Goal: Transaction & Acquisition: Book appointment/travel/reservation

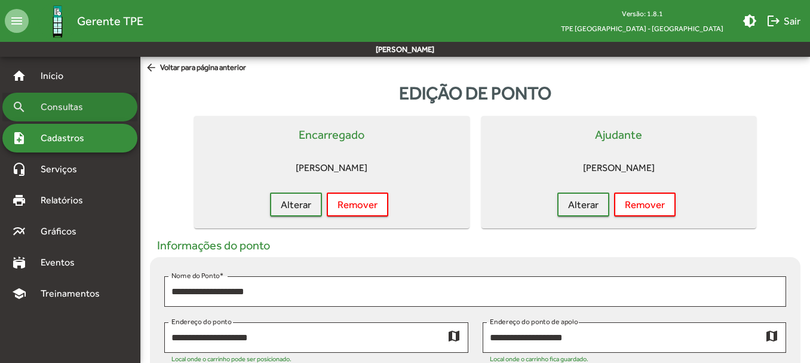
click at [66, 111] on span "Consultas" at bounding box center [65, 107] width 65 height 14
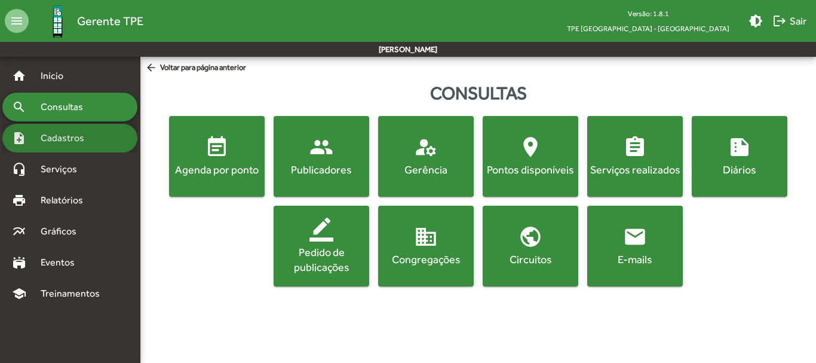
click at [79, 142] on span "Cadastros" at bounding box center [66, 138] width 66 height 14
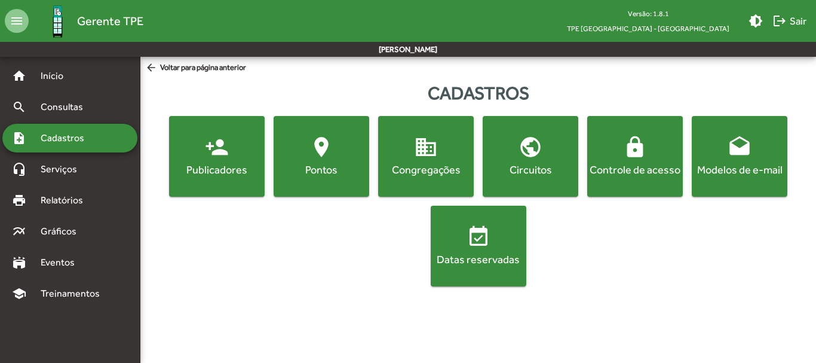
click at [338, 167] on div "Pontos" at bounding box center [321, 169] width 91 height 15
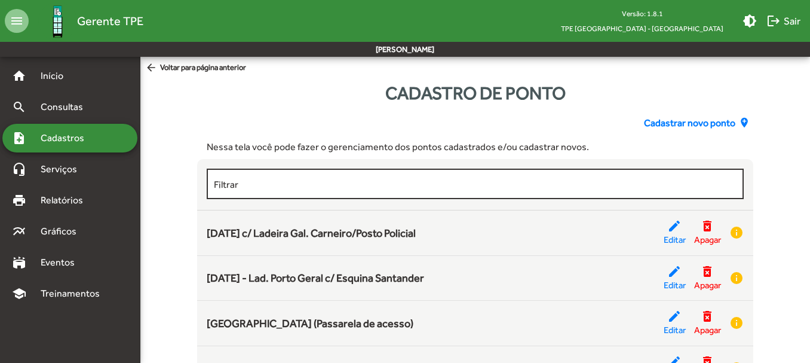
click at [259, 180] on input "Filtrar" at bounding box center [475, 184] width 522 height 11
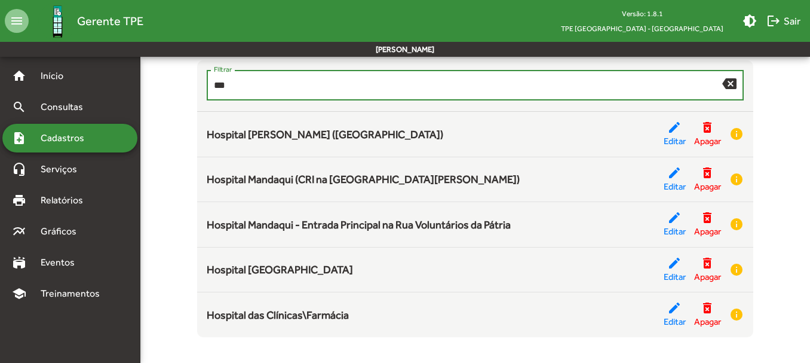
scroll to position [102, 0]
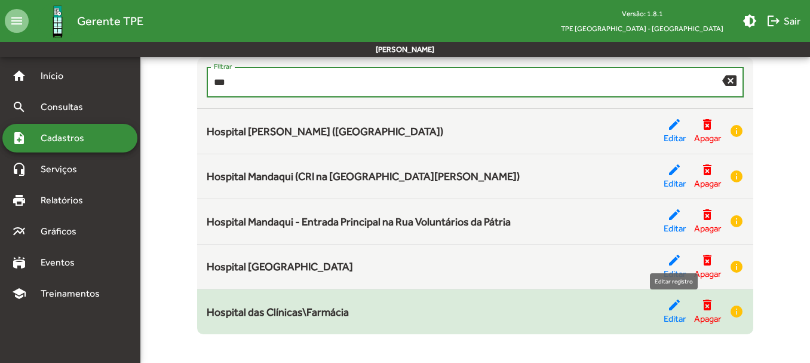
type input "***"
click at [672, 310] on mat-icon "edit" at bounding box center [674, 305] width 14 height 14
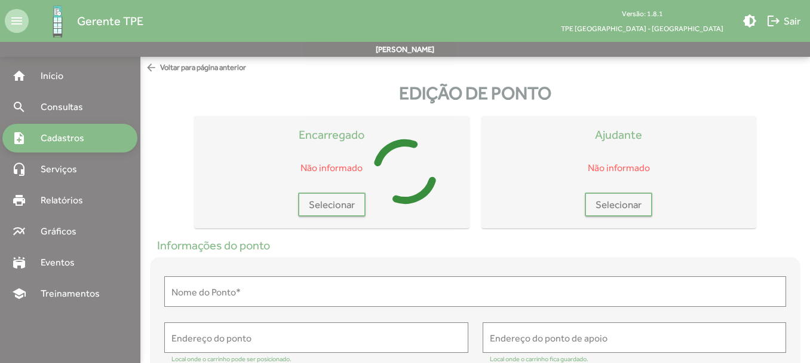
type input "**********"
type textarea "**********"
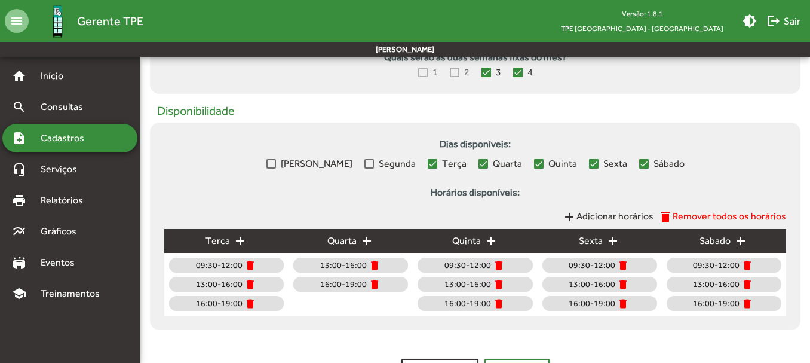
scroll to position [488, 0]
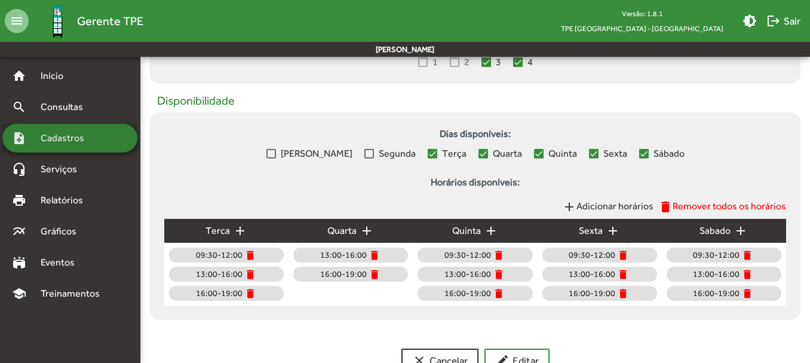
click at [89, 137] on span "Cadastros" at bounding box center [66, 138] width 66 height 14
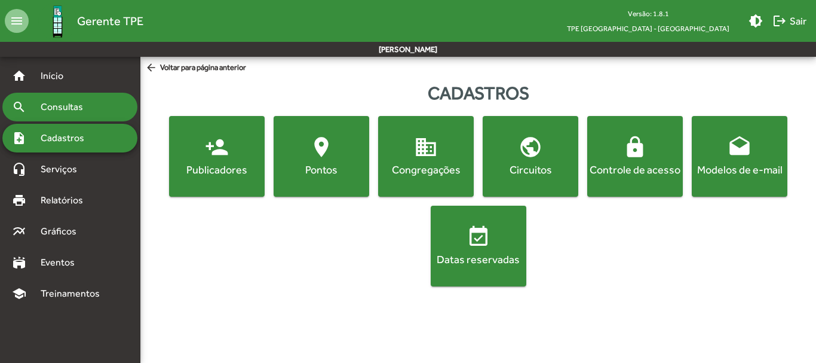
click at [74, 100] on span "Consultas" at bounding box center [65, 107] width 65 height 14
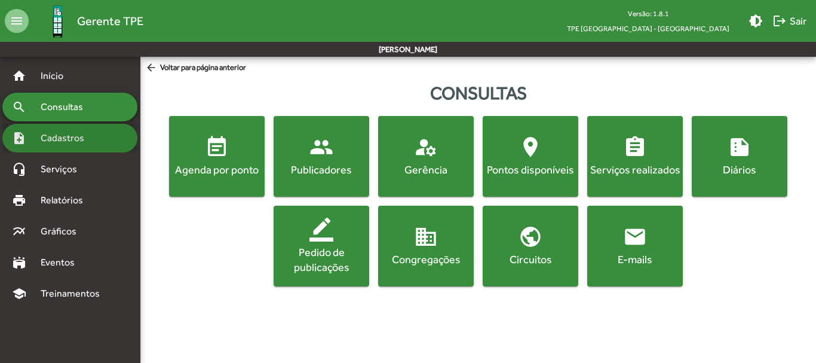
drag, startPoint x: 76, startPoint y: 136, endPoint x: 93, endPoint y: 136, distance: 16.1
click at [76, 136] on span "Cadastros" at bounding box center [66, 138] width 66 height 14
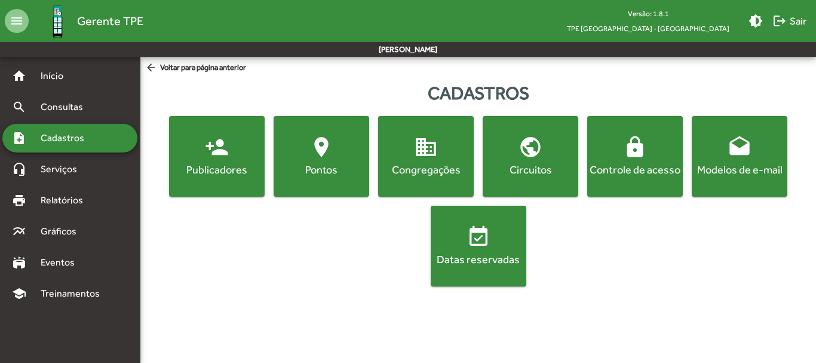
click at [316, 170] on div "Pontos" at bounding box center [321, 169] width 91 height 15
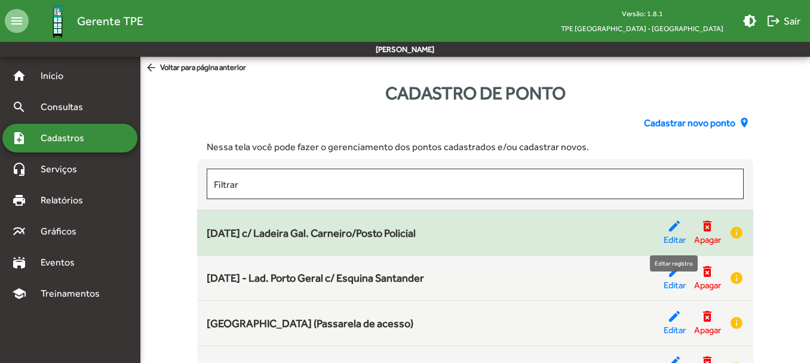
click at [674, 229] on mat-icon "edit" at bounding box center [674, 226] width 14 height 14
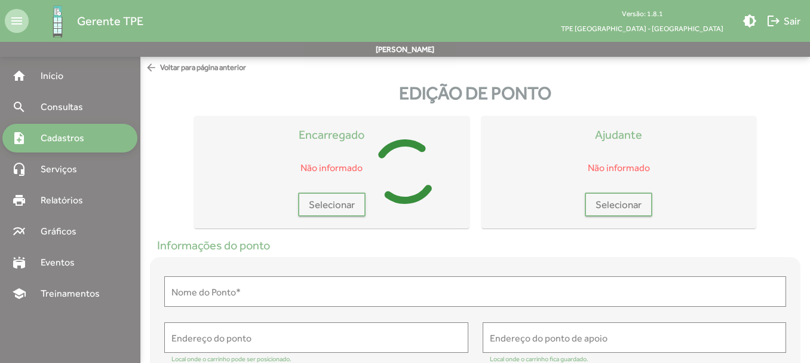
type input "**********"
type textarea "**********"
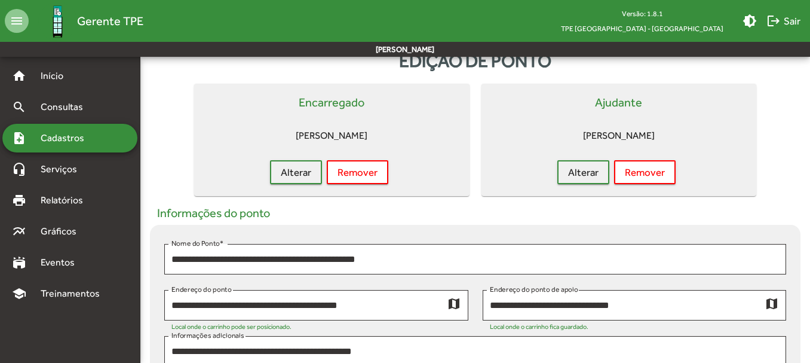
scroll to position [30, 0]
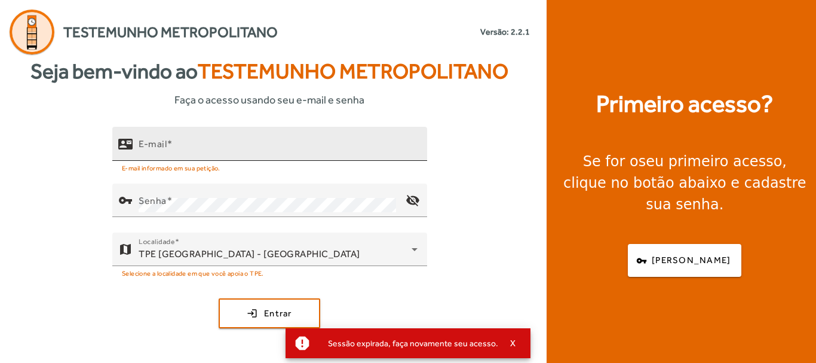
click at [183, 147] on input "E-mail" at bounding box center [278, 149] width 279 height 14
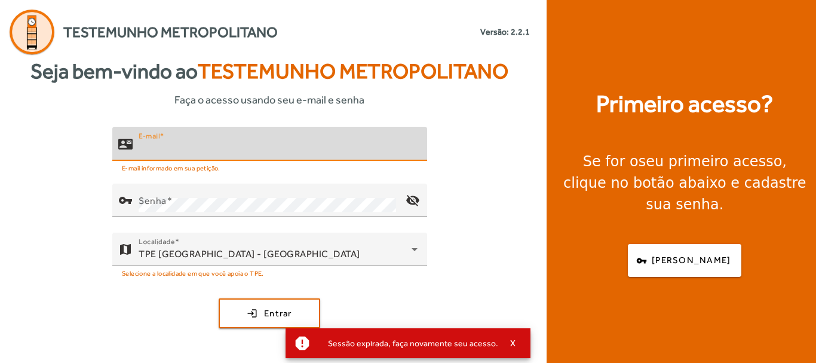
type input "**********"
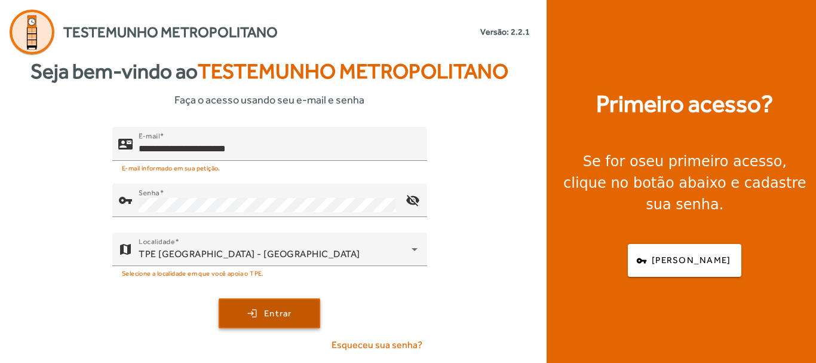
click at [260, 311] on span "submit" at bounding box center [269, 313] width 99 height 29
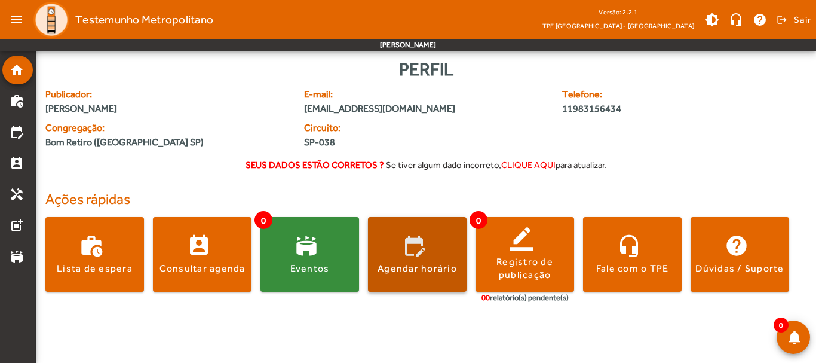
click at [412, 266] on div "Agendar horário" at bounding box center [417, 268] width 79 height 13
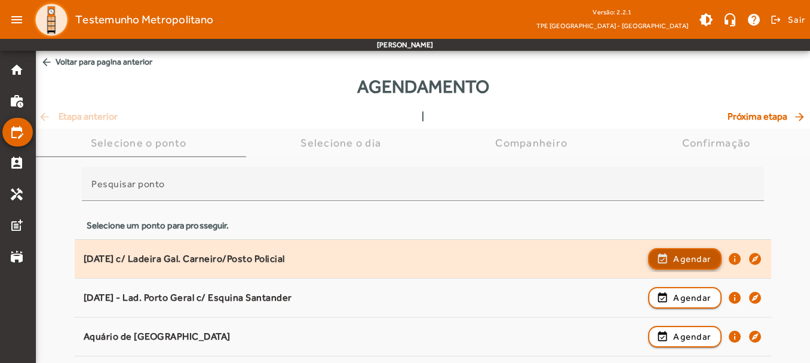
click at [692, 260] on span "Agendar" at bounding box center [692, 259] width 38 height 14
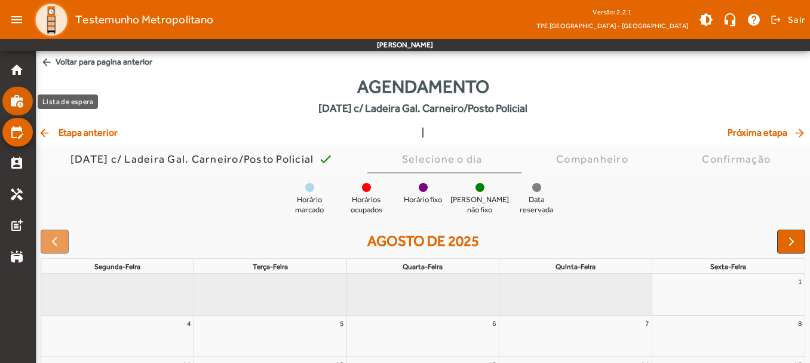
click at [16, 105] on mat-icon "work_history" at bounding box center [17, 101] width 14 height 14
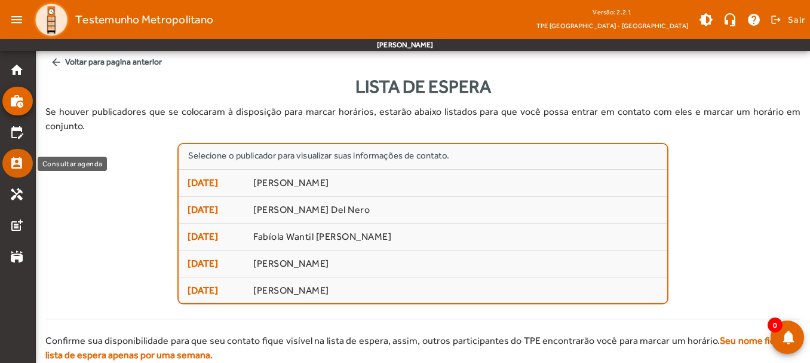
click at [15, 158] on mat-icon "perm_contact_calendar" at bounding box center [17, 163] width 14 height 14
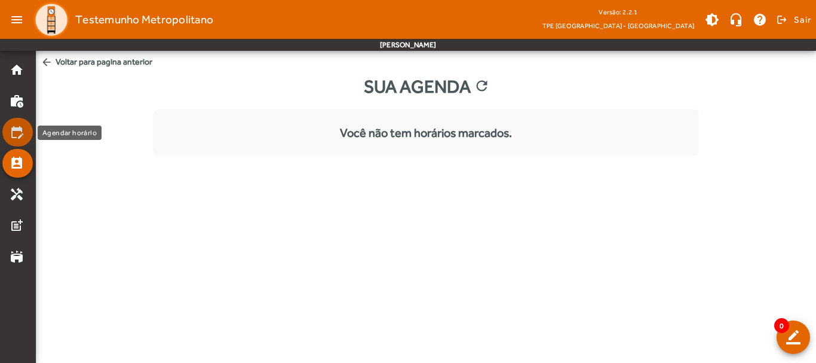
click at [14, 134] on mat-icon "edit_calendar" at bounding box center [17, 132] width 14 height 14
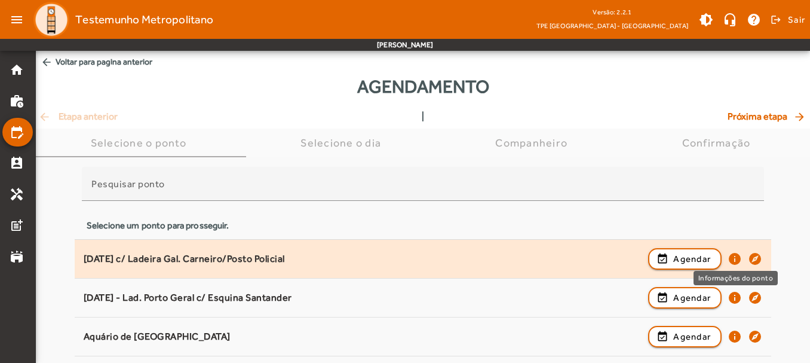
click at [734, 261] on mat-icon "info" at bounding box center [735, 259] width 14 height 14
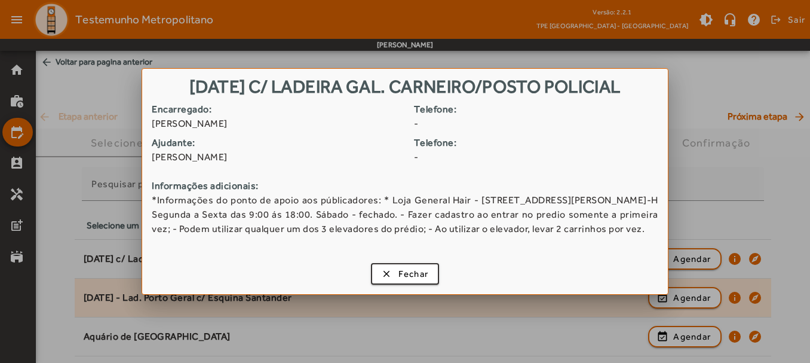
drag, startPoint x: 565, startPoint y: 321, endPoint x: 585, endPoint y: 312, distance: 22.7
click at [564, 321] on div at bounding box center [405, 181] width 810 height 363
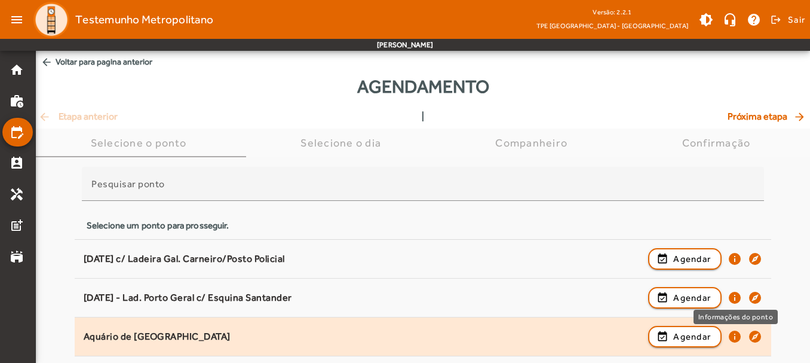
click at [732, 336] on mat-icon "info" at bounding box center [735, 336] width 14 height 14
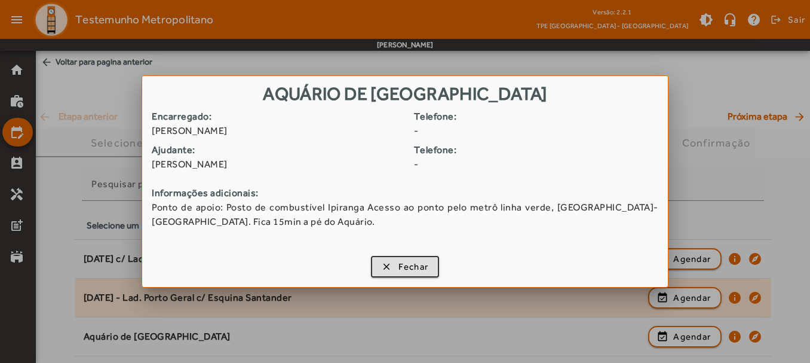
click at [548, 302] on div at bounding box center [405, 181] width 810 height 363
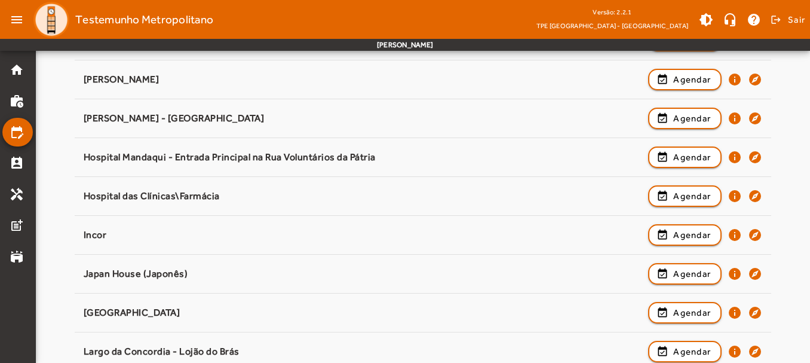
scroll to position [413, 0]
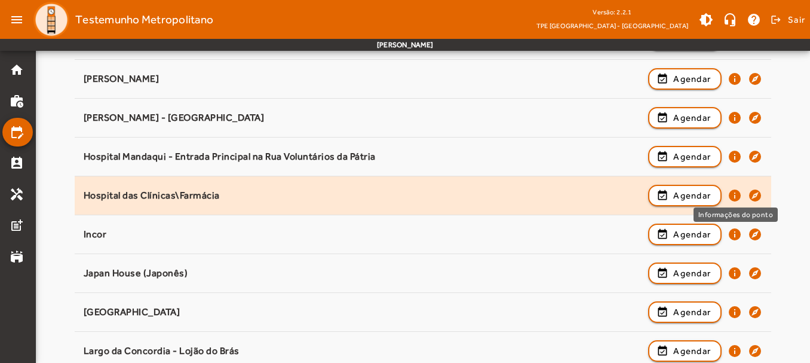
click at [734, 194] on mat-icon "info" at bounding box center [735, 195] width 14 height 14
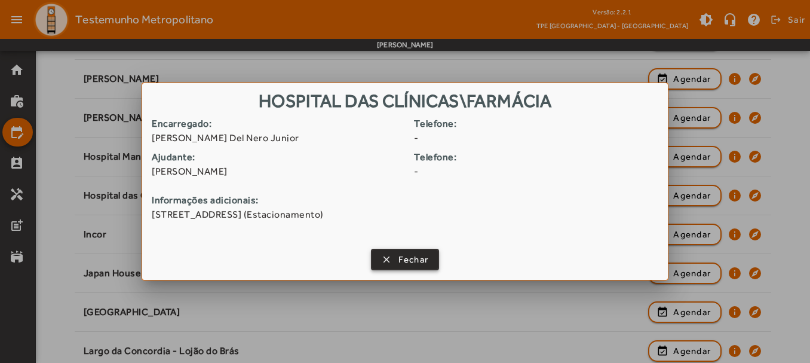
click at [400, 258] on span "Fechar" at bounding box center [413, 260] width 30 height 14
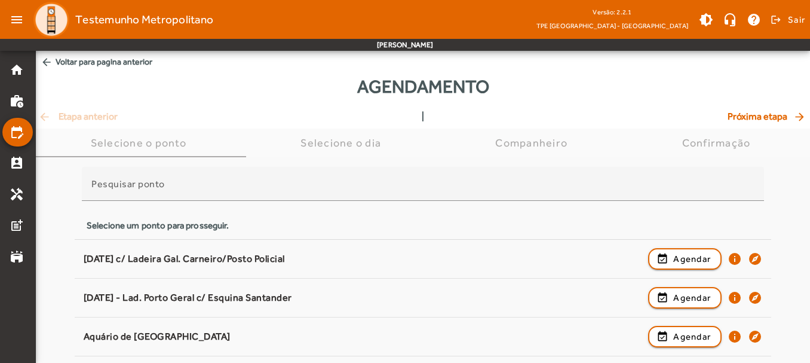
scroll to position [413, 0]
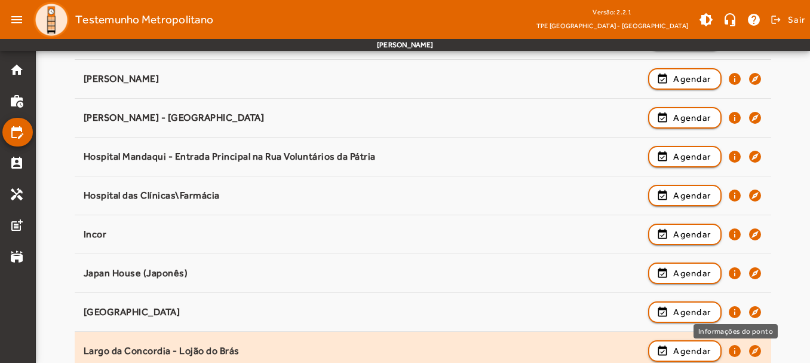
click at [734, 352] on mat-icon "info" at bounding box center [735, 351] width 14 height 14
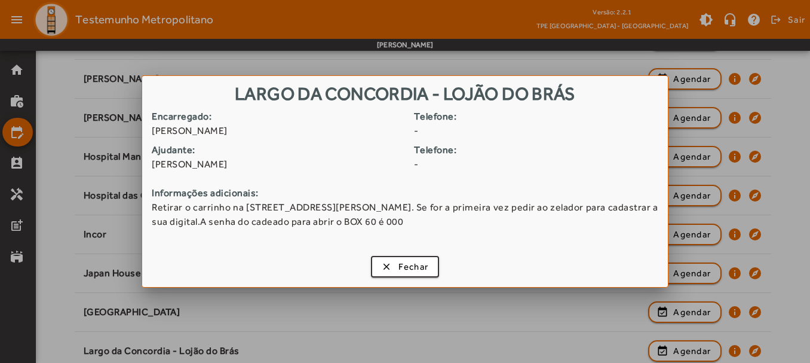
click at [474, 332] on div at bounding box center [405, 181] width 810 height 363
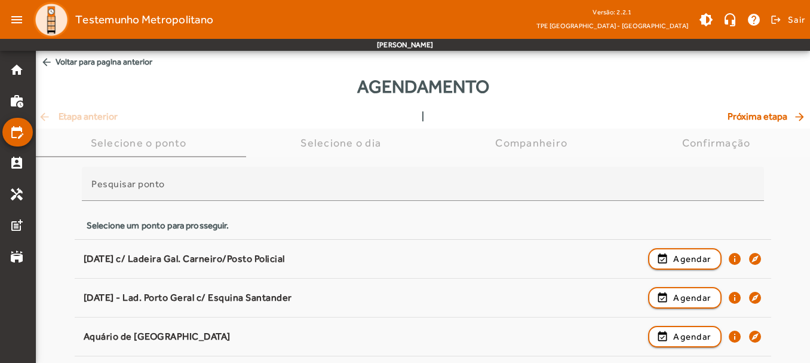
scroll to position [413, 0]
